Goal: Information Seeking & Learning: Compare options

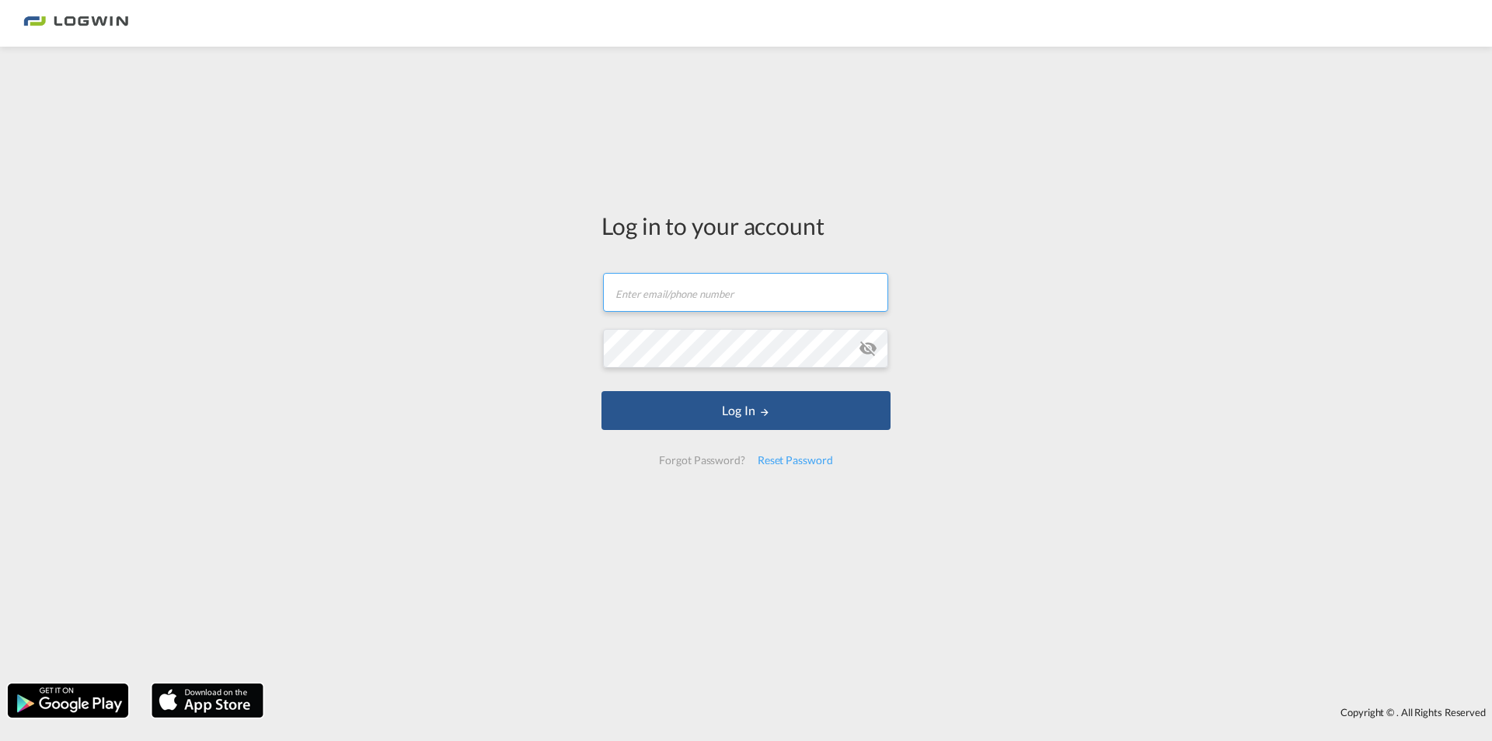
click at [731, 287] on input "text" at bounding box center [745, 292] width 285 height 39
type input "[PERSON_NAME][EMAIL_ADDRESS][PERSON_NAME][DOMAIN_NAME]"
click at [602, 391] on button "Log In" at bounding box center [746, 410] width 289 height 39
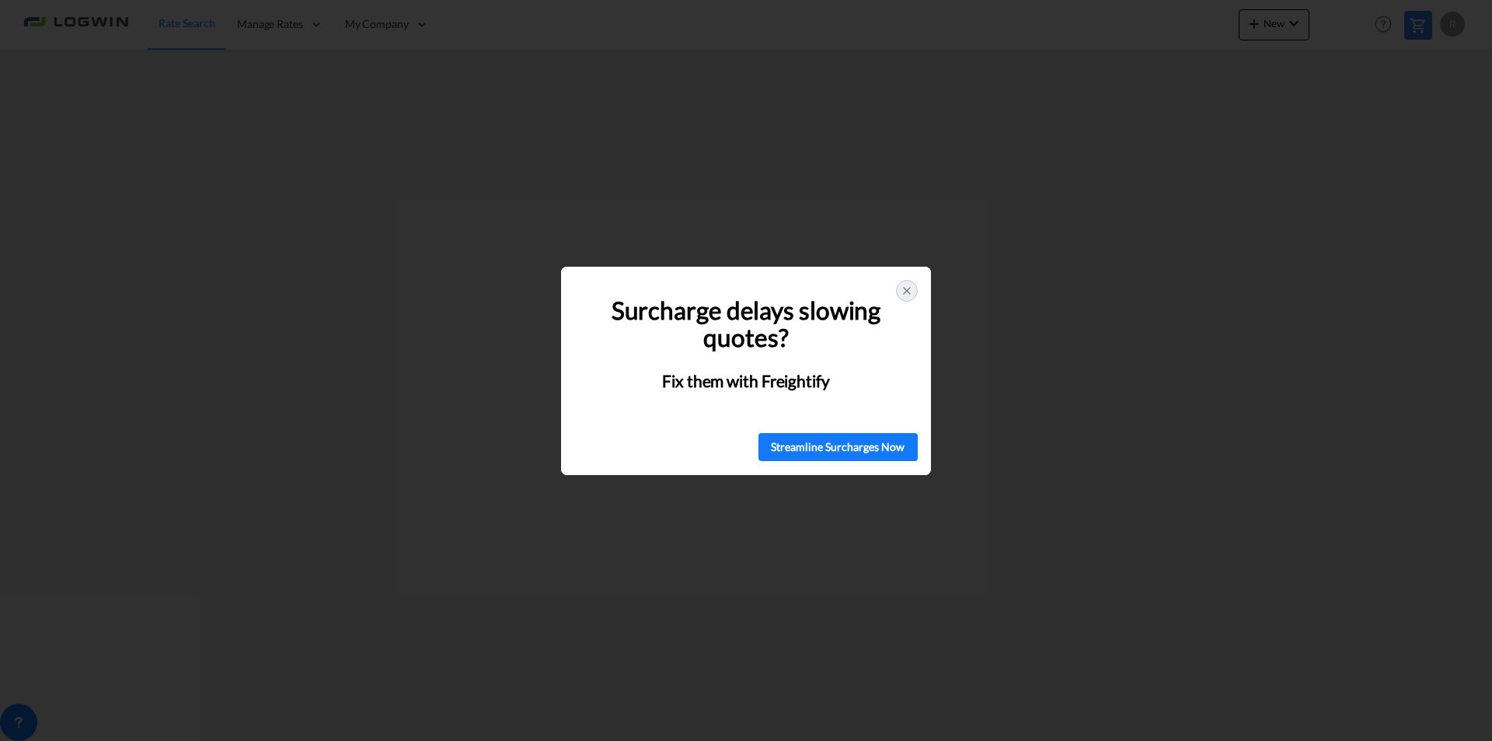
click at [901, 288] on icon at bounding box center [907, 290] width 12 height 12
